Goal: Navigation & Orientation: Find specific page/section

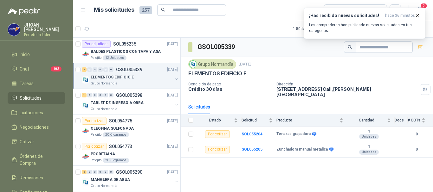
click at [29, 99] on span "Solicitudes" at bounding box center [31, 98] width 22 height 7
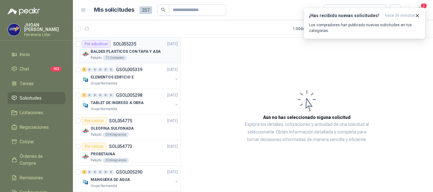
click at [152, 49] on p "BALDES PLASTICOS CON TAPA Y ASA" at bounding box center [126, 52] width 70 height 6
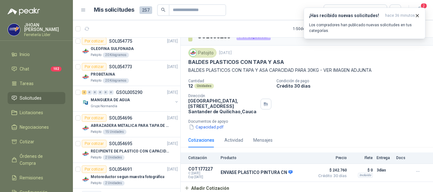
scroll to position [106, 0]
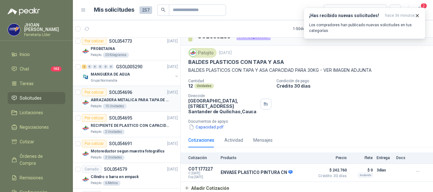
click at [134, 98] on p "ABRAZADERA METALICA PARA TAPA DE TAMBOR DE PLASTICO DE 50 LT" at bounding box center [130, 100] width 79 height 6
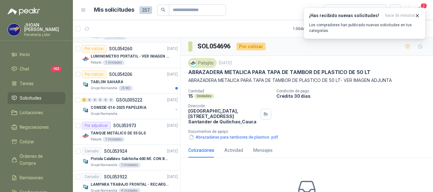
scroll to position [402, 0]
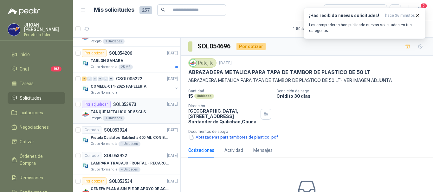
click at [133, 115] on p "TANQUE METÁLICO DE 55 GLS" at bounding box center [118, 112] width 55 height 6
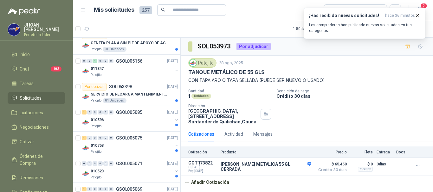
scroll to position [549, 0]
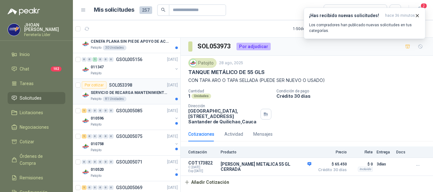
click at [133, 96] on div "SERVICIO DE RECARGA MANTENIMIENTO Y PRESTAMOS DE EXTINTORES" at bounding box center [134, 93] width 87 height 8
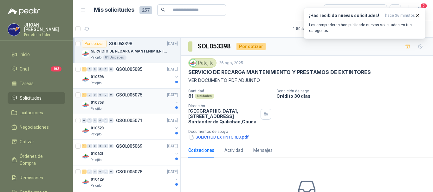
scroll to position [592, 0]
click at [133, 102] on div "010758" at bounding box center [132, 102] width 82 height 8
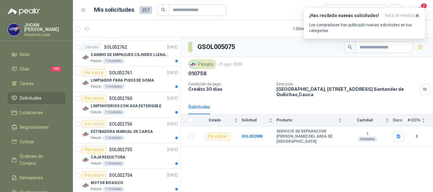
scroll to position [1120, 0]
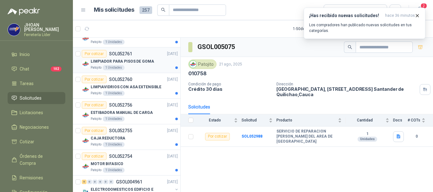
click at [137, 60] on p "LIMPIADOR PARA PISOS DE GOMA" at bounding box center [122, 62] width 63 height 6
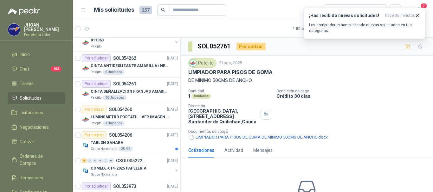
scroll to position [248, 0]
